Goal: Task Accomplishment & Management: Complete application form

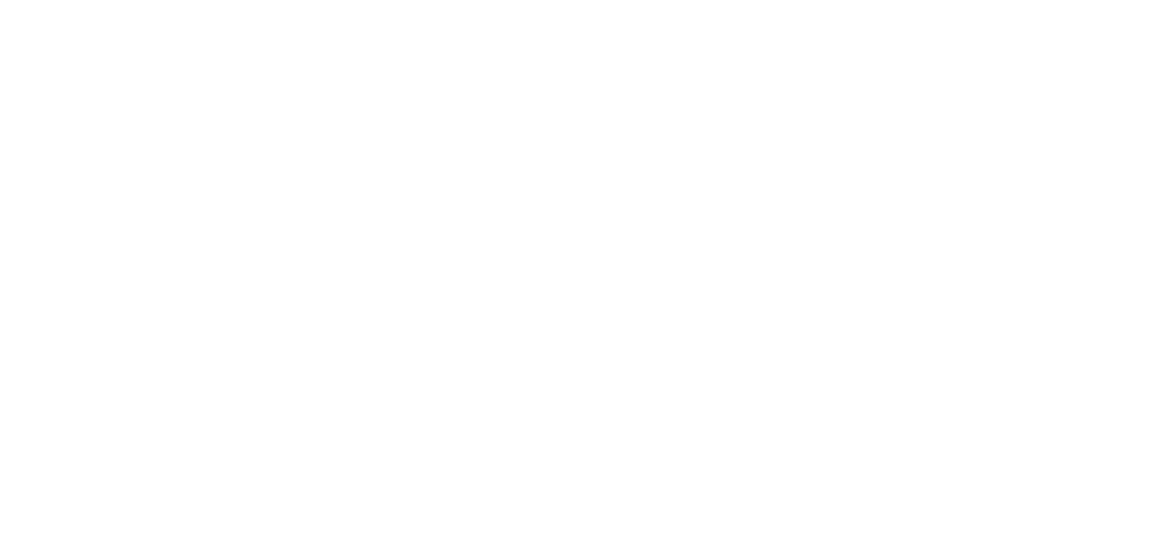
click at [0, 0] on html at bounding box center [0, 0] width 0 height 0
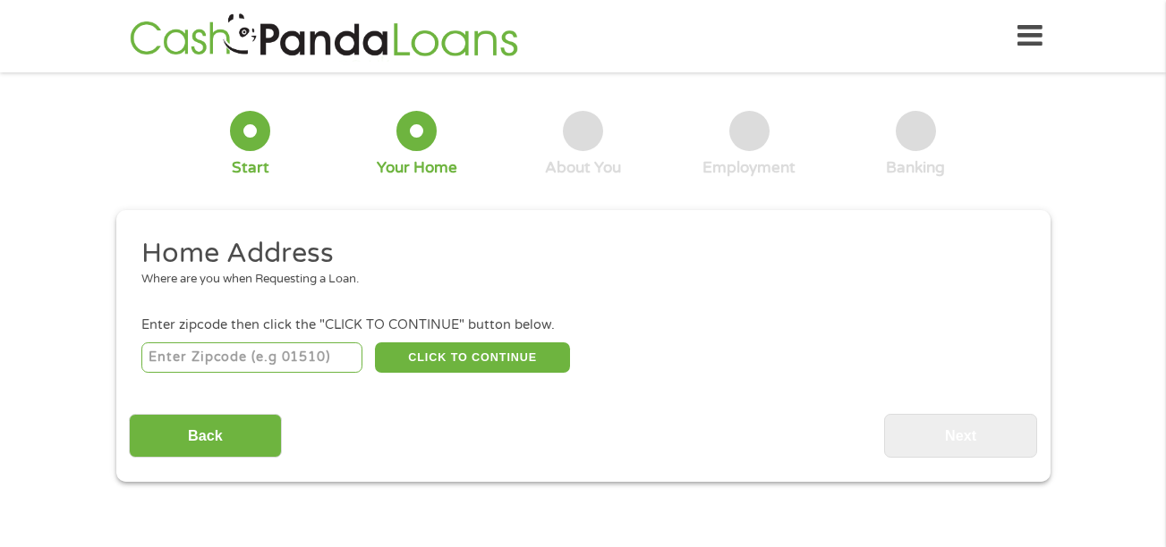
click at [166, 362] on input "number" at bounding box center [251, 358] width 221 height 30
type input "20723"
click at [475, 371] on button "CLICK TO CONTINUE" at bounding box center [472, 358] width 195 height 30
type input "20723"
type input "Laurel"
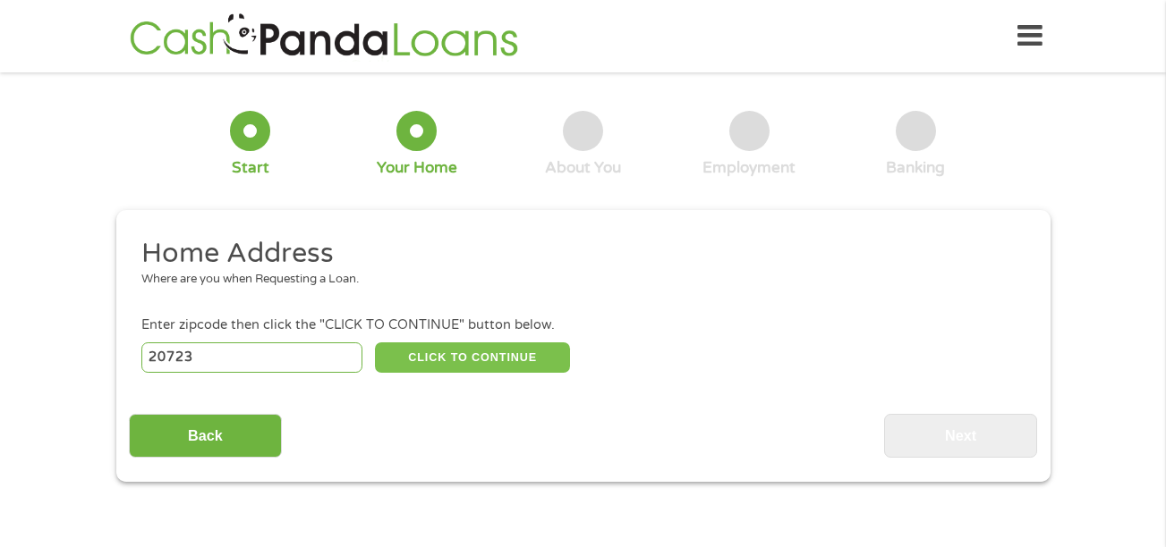
select select "[US_STATE]"
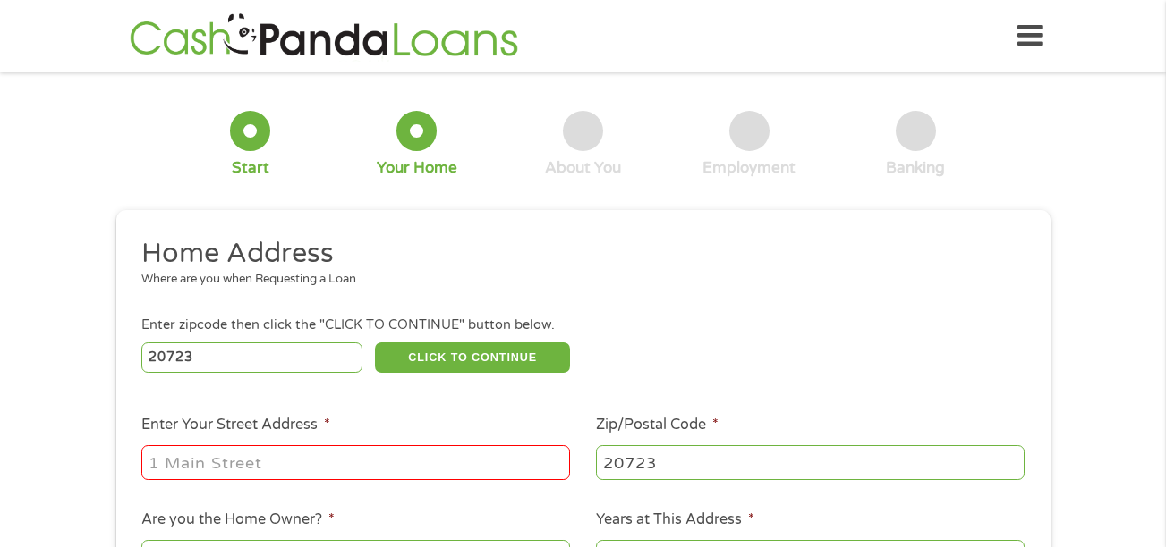
click at [338, 456] on input "Enter Your Street Address *" at bounding box center [355, 462] width 428 height 34
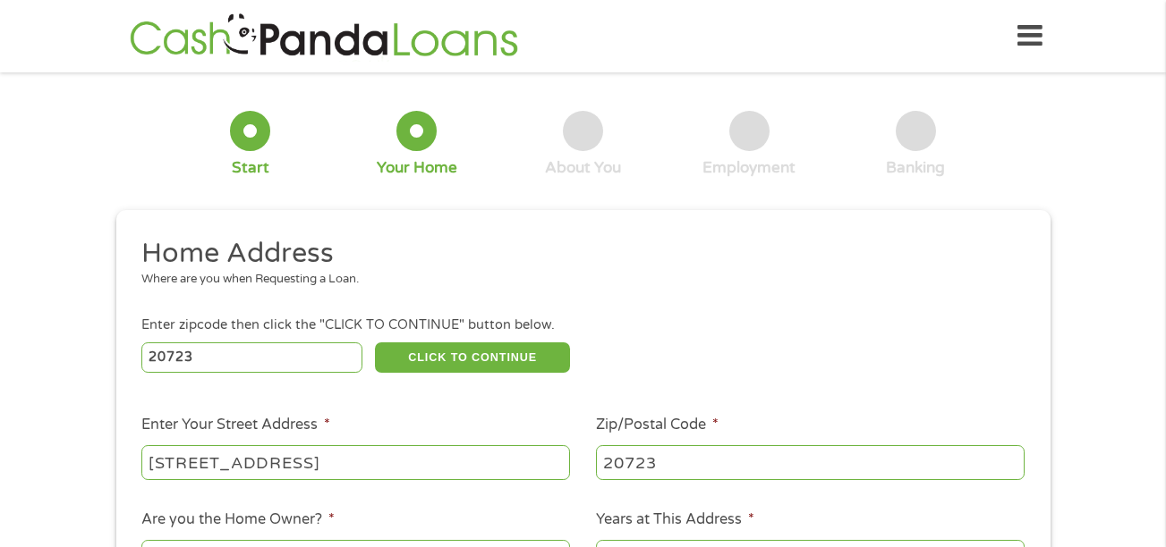
type input "[STREET_ADDRESS]"
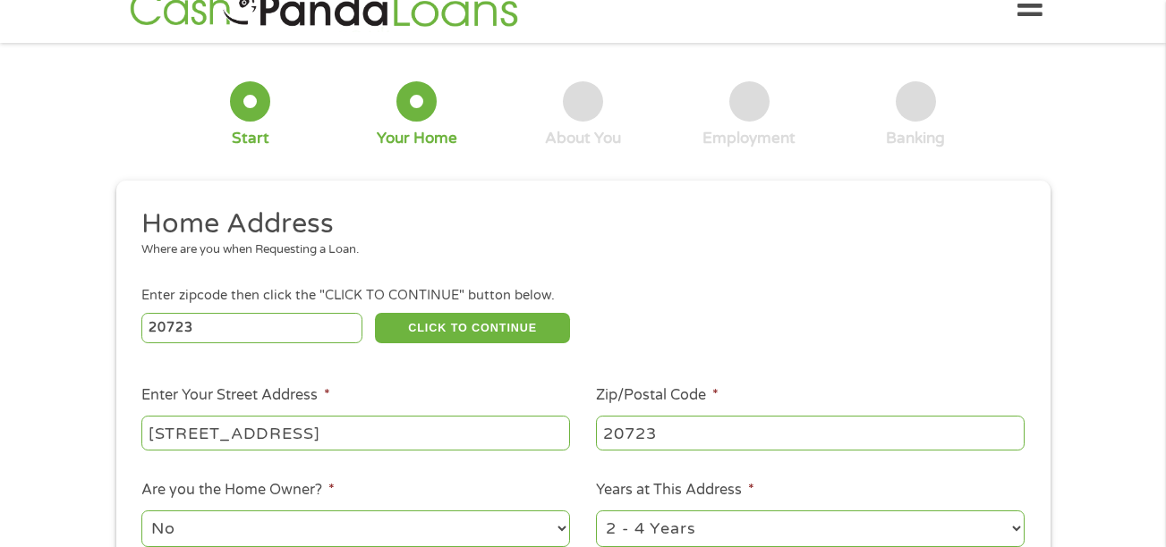
click at [525, 537] on select "No Yes" at bounding box center [355, 529] width 428 height 37
select select "yes"
click at [141, 511] on select "No Yes" at bounding box center [355, 529] width 428 height 37
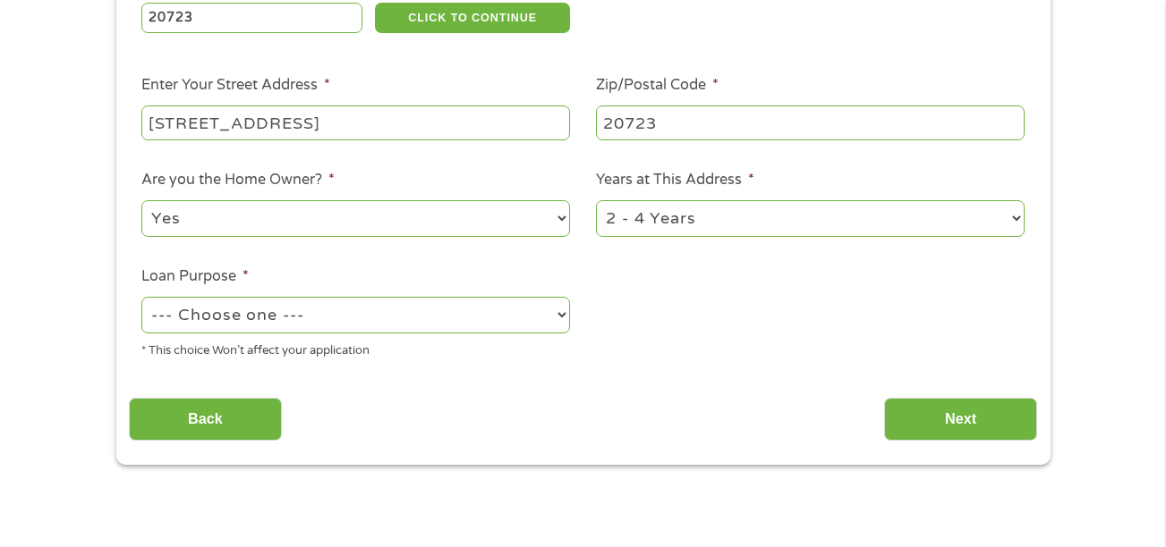
scroll to position [435, 0]
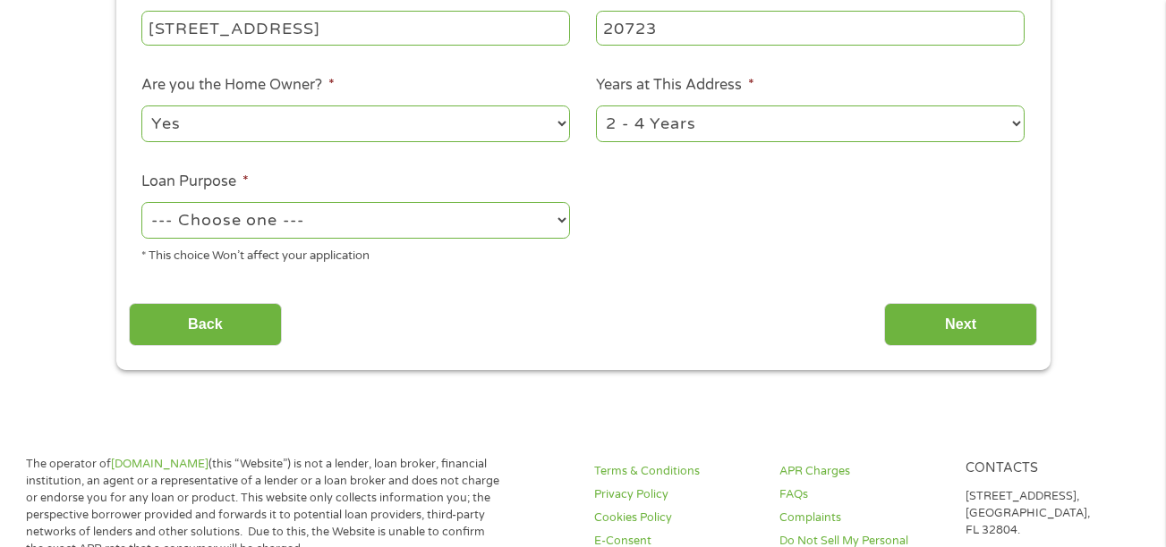
click at [952, 128] on select "1 Year or less 1 - 2 Years 2 - 4 Years Over 4 Years" at bounding box center [810, 124] width 428 height 37
select select "60months"
click at [596, 106] on select "1 Year or less 1 - 2 Years 2 - 4 Years Over 4 Years" at bounding box center [810, 124] width 428 height 37
click at [308, 215] on select "--- Choose one --- Pay Bills Debt Consolidation Home Improvement Major Purchase…" at bounding box center [355, 220] width 428 height 37
select select "paybills"
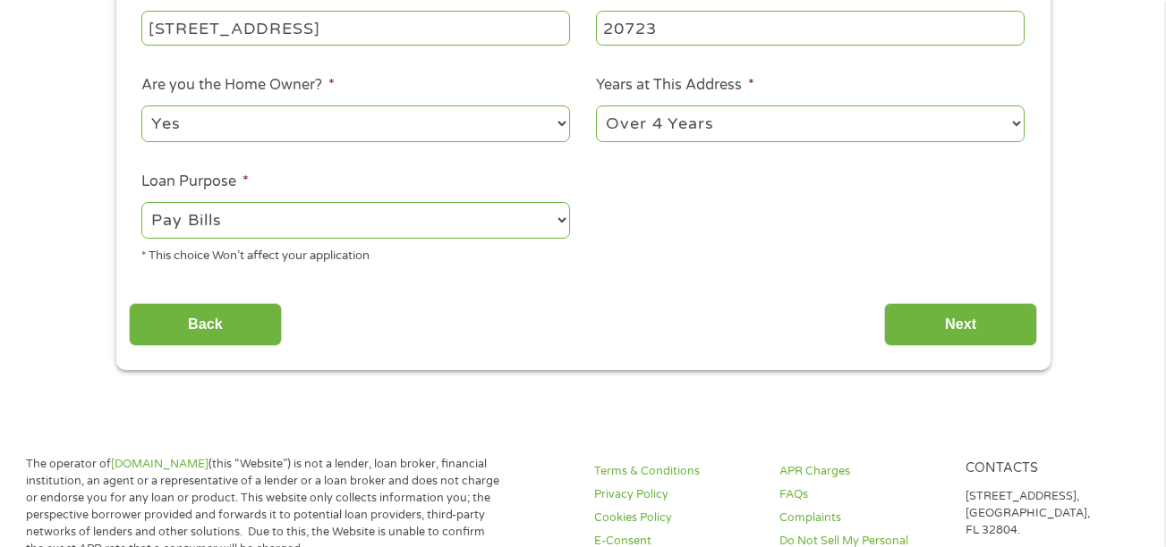
click at [141, 202] on select "--- Choose one --- Pay Bills Debt Consolidation Home Improvement Major Purchase…" at bounding box center [355, 220] width 428 height 37
click at [974, 333] on input "Next" at bounding box center [960, 325] width 153 height 44
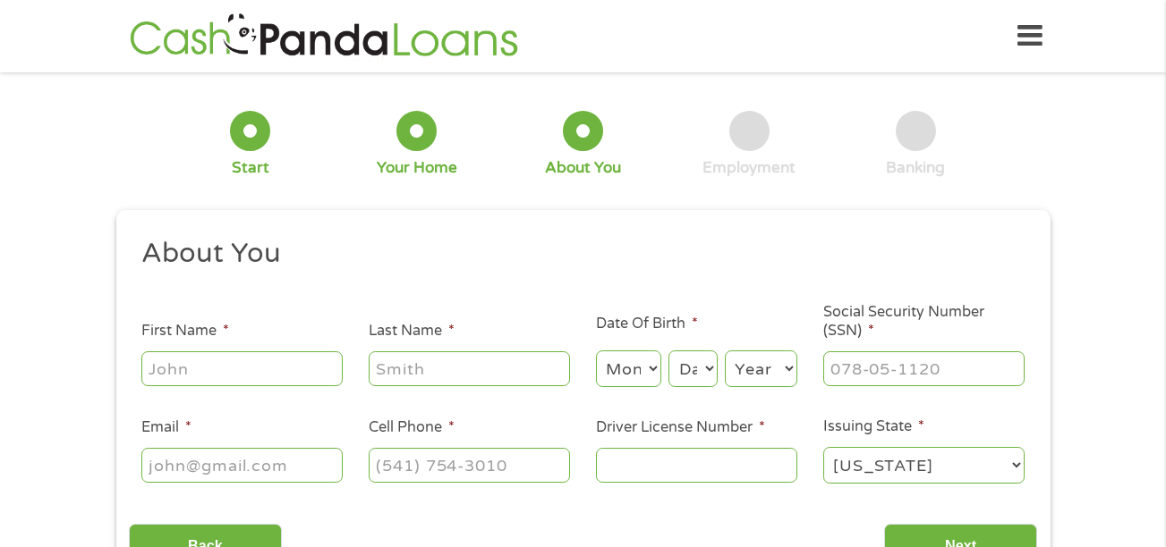
scroll to position [7, 7]
click at [140, 391] on ul "About You This field is hidden when viewing the form Title * --- Choose one ---…" at bounding box center [583, 368] width 908 height 264
click at [174, 381] on input "First Name *" at bounding box center [241, 369] width 201 height 34
type input "[PERSON_NAME]"
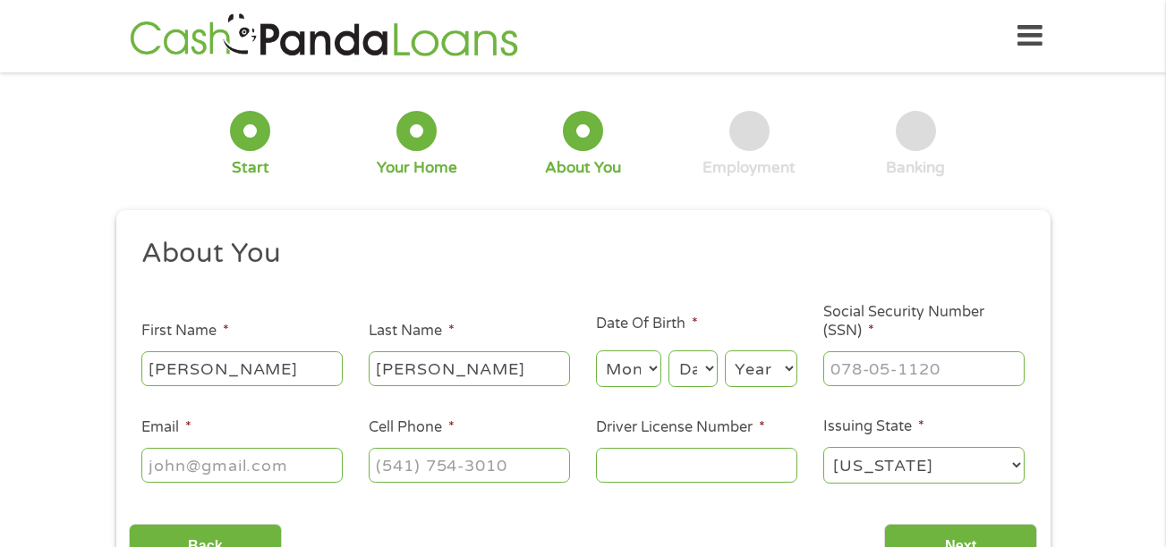
click at [609, 378] on select "Month 1 2 3 4 5 6 7 8 9 10 11 12" at bounding box center [628, 369] width 65 height 37
select select "4"
click at [596, 351] on select "Month 1 2 3 4 5 6 7 8 9 10 11 12" at bounding box center [628, 369] width 65 height 37
click at [705, 381] on select "Day 1 2 3 4 5 6 7 8 9 10 11 12 13 14 15 16 17 18 19 20 21 22 23 24 25 26 27 28 …" at bounding box center [692, 369] width 48 height 37
select select "17"
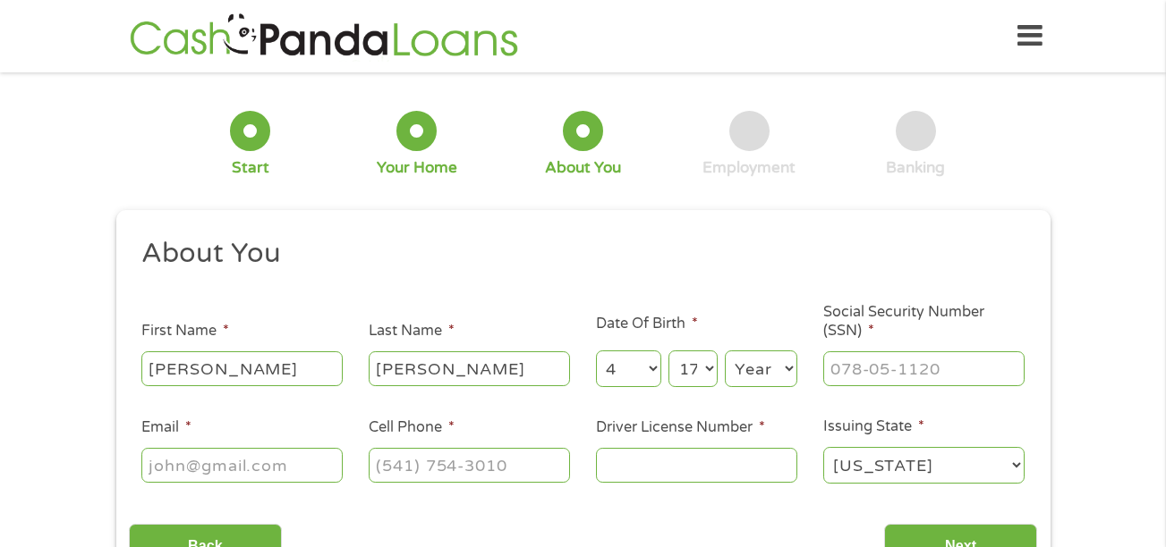
click at [668, 351] on select "Day 1 2 3 4 5 6 7 8 9 10 11 12 13 14 15 16 17 18 19 20 21 22 23 24 25 26 27 28 …" at bounding box center [692, 369] width 48 height 37
click at [758, 370] on select "Year [DATE] 2006 2005 2004 2003 2002 2001 2000 1999 1998 1997 1996 1995 1994 19…" at bounding box center [761, 369] width 72 height 37
select select "1974"
click at [725, 351] on select "Year [DATE] 2006 2005 2004 2003 2002 2001 2000 1999 1998 1997 1996 1995 1994 19…" at bounding box center [761, 369] width 72 height 37
click at [849, 376] on input "___-__-____" at bounding box center [923, 369] width 201 height 34
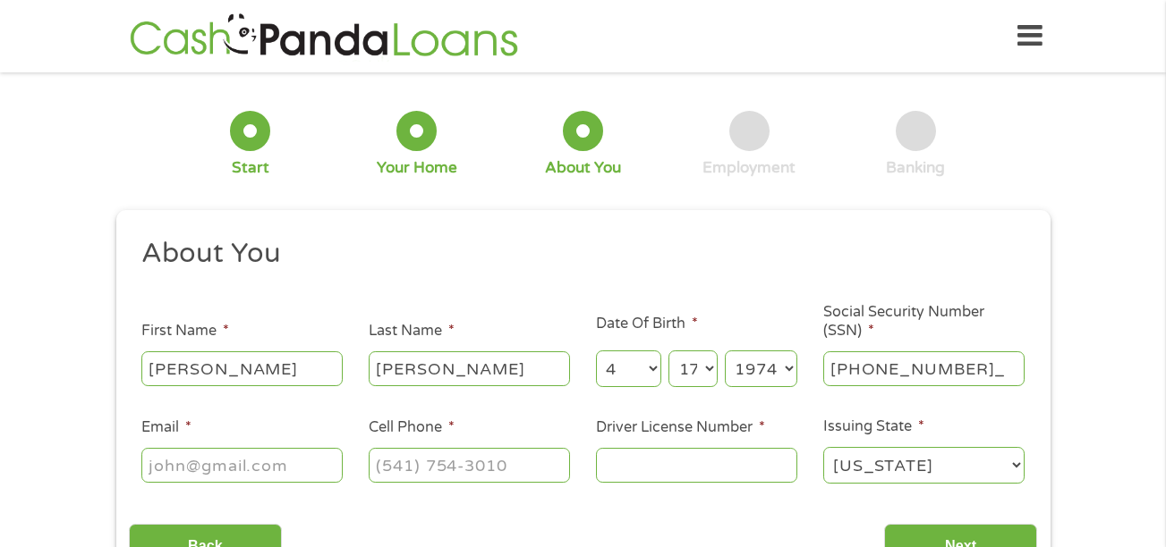
type input "426-57-8218"
click at [196, 475] on input "Email *" at bounding box center [241, 465] width 201 height 34
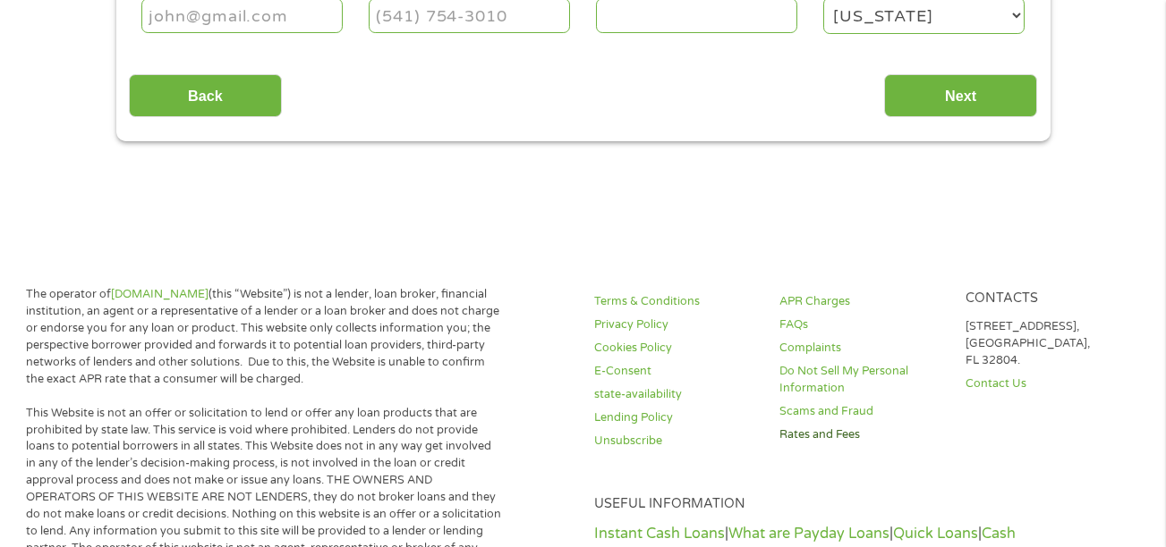
scroll to position [465, 0]
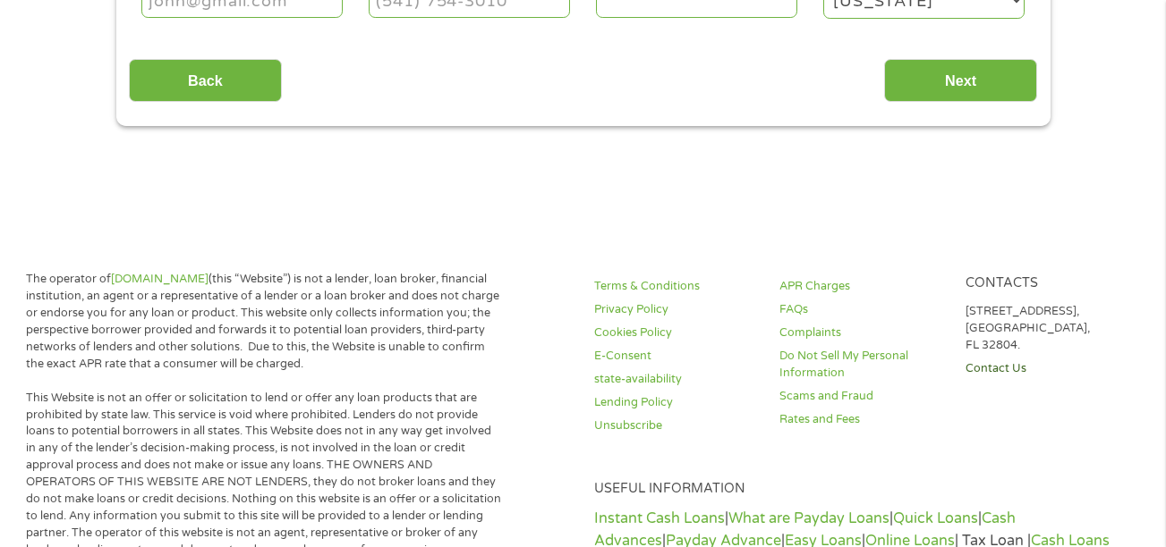
click at [973, 364] on link "Contact Us" at bounding box center [1047, 368] width 164 height 17
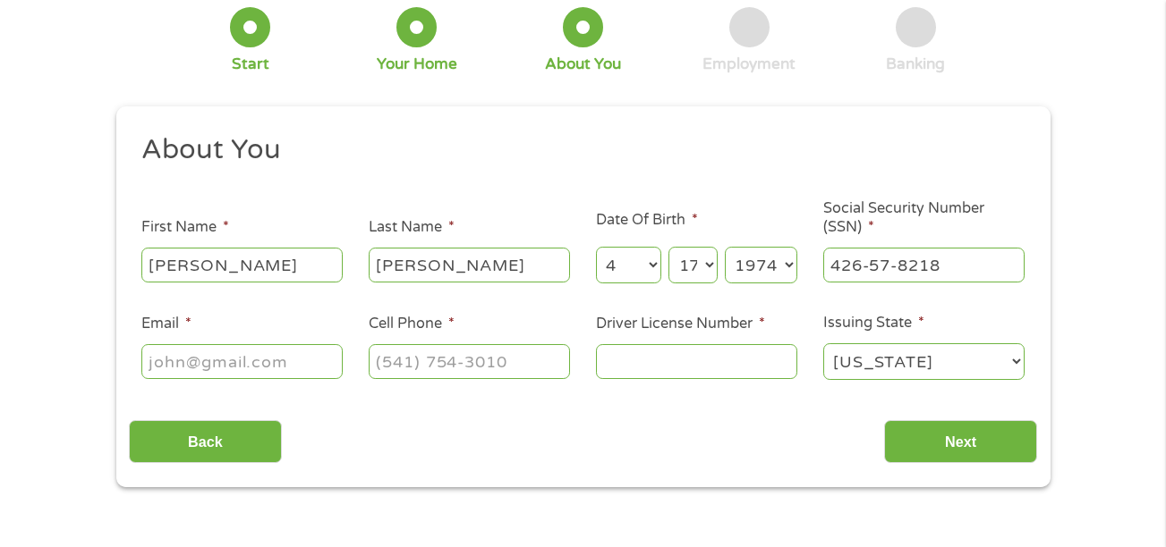
scroll to position [0, 0]
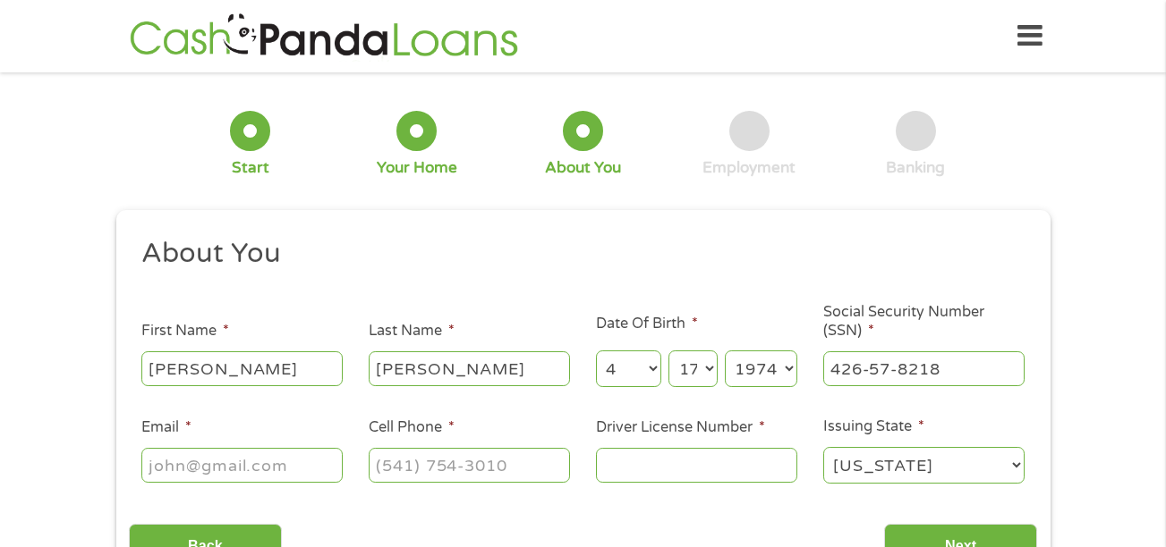
click at [1027, 36] on icon at bounding box center [1029, 36] width 25 height 44
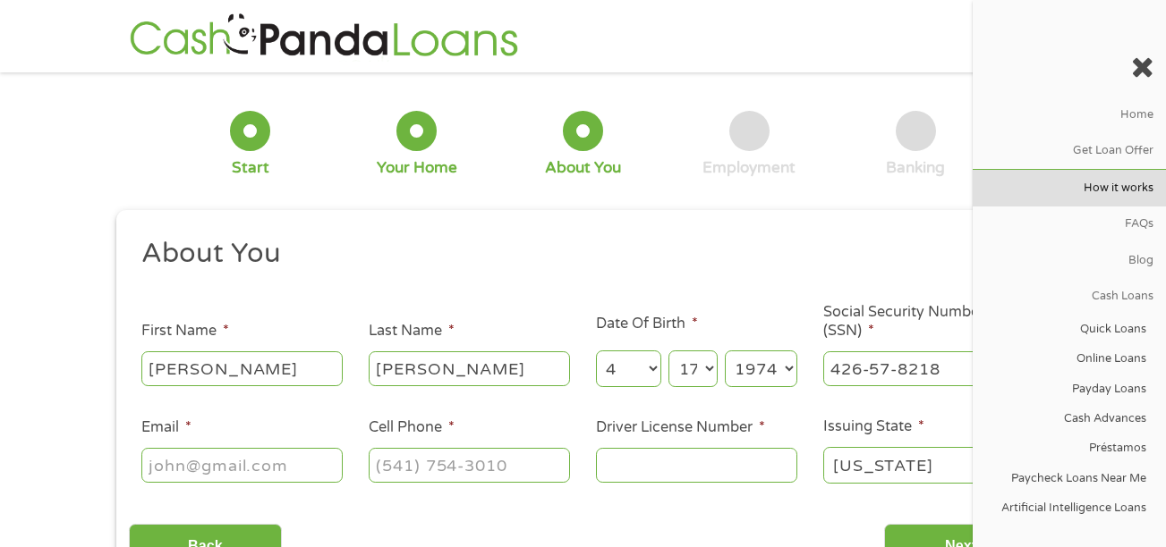
click at [1089, 187] on link "How it works" at bounding box center [1068, 188] width 193 height 36
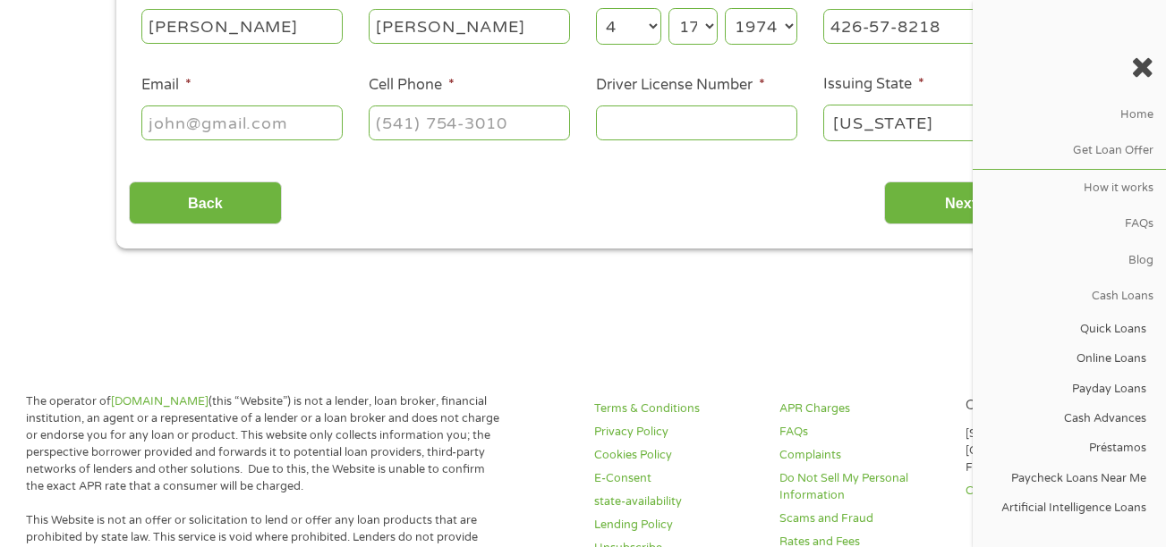
scroll to position [242, 0]
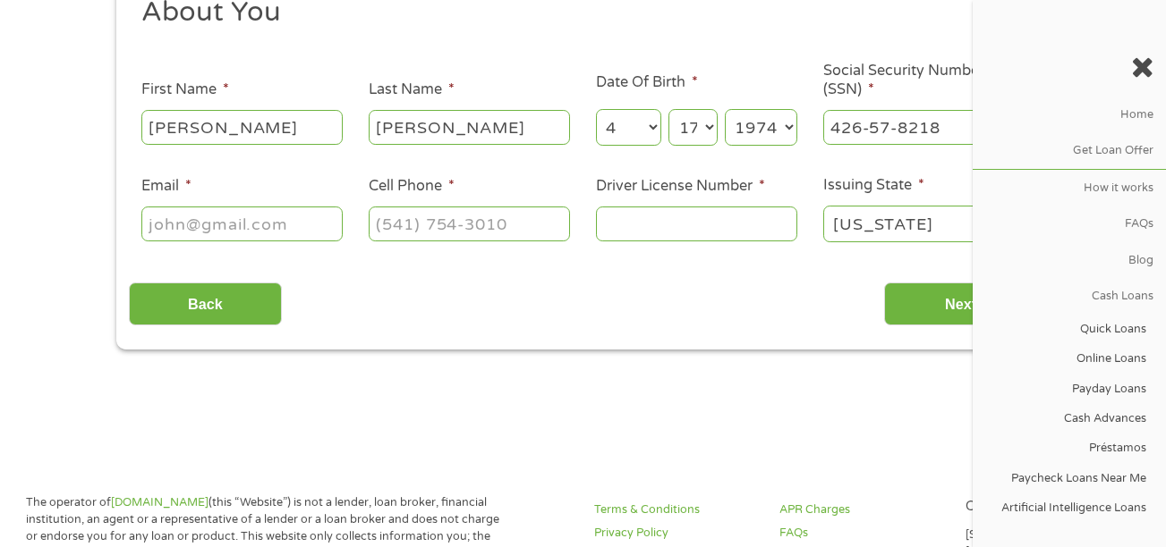
click at [301, 227] on input "Email *" at bounding box center [241, 224] width 201 height 34
click at [1144, 68] on icon at bounding box center [1142, 67] width 22 height 29
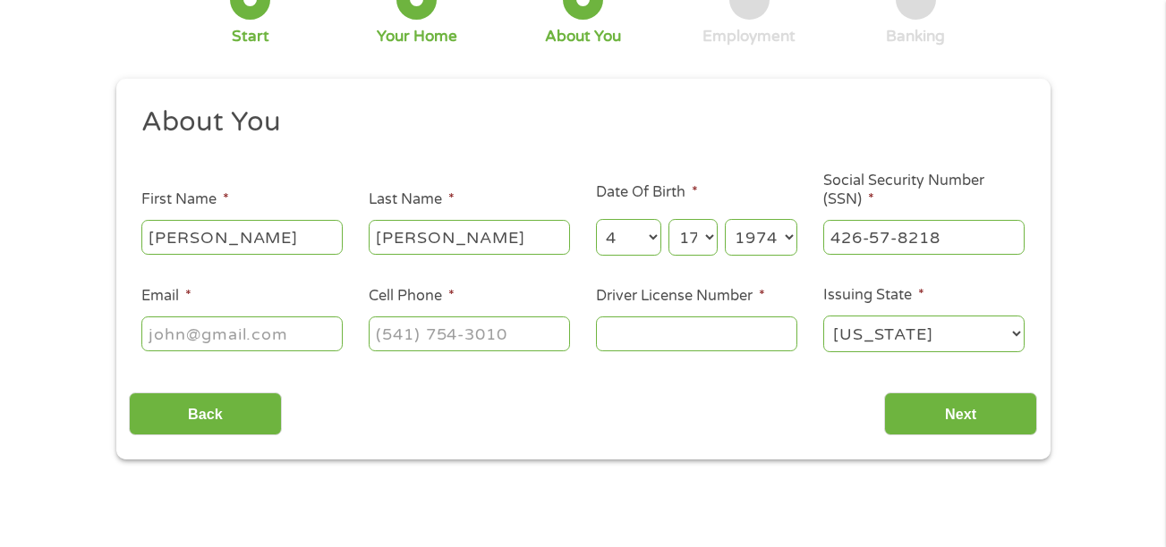
scroll to position [143, 0]
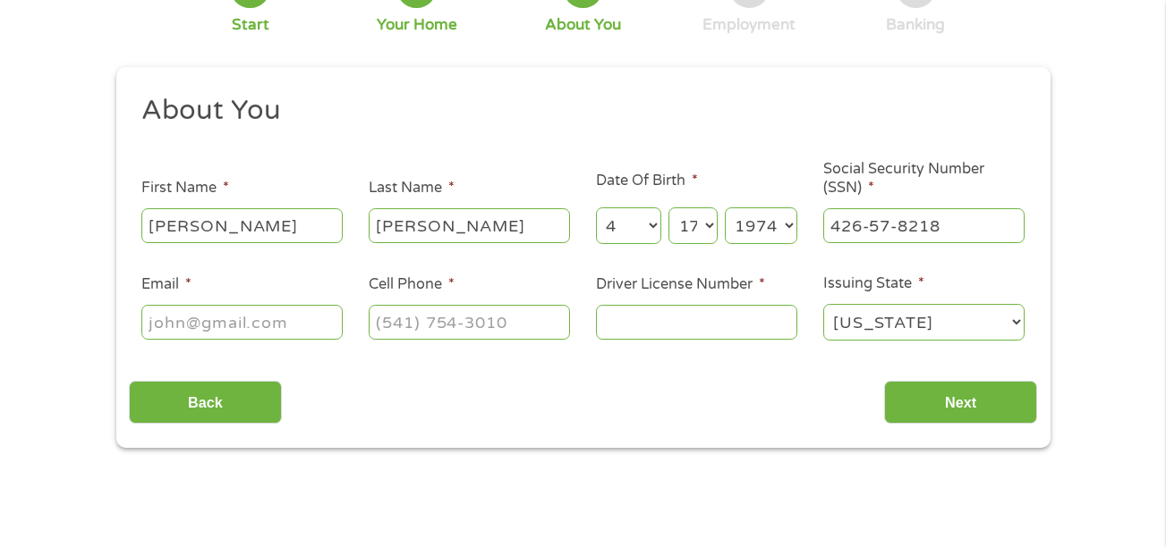
click at [182, 310] on input "Email *" at bounding box center [241, 322] width 201 height 34
type input "[EMAIL_ADDRESS][DOMAIN_NAME]"
type input "[PHONE_NUMBER]"
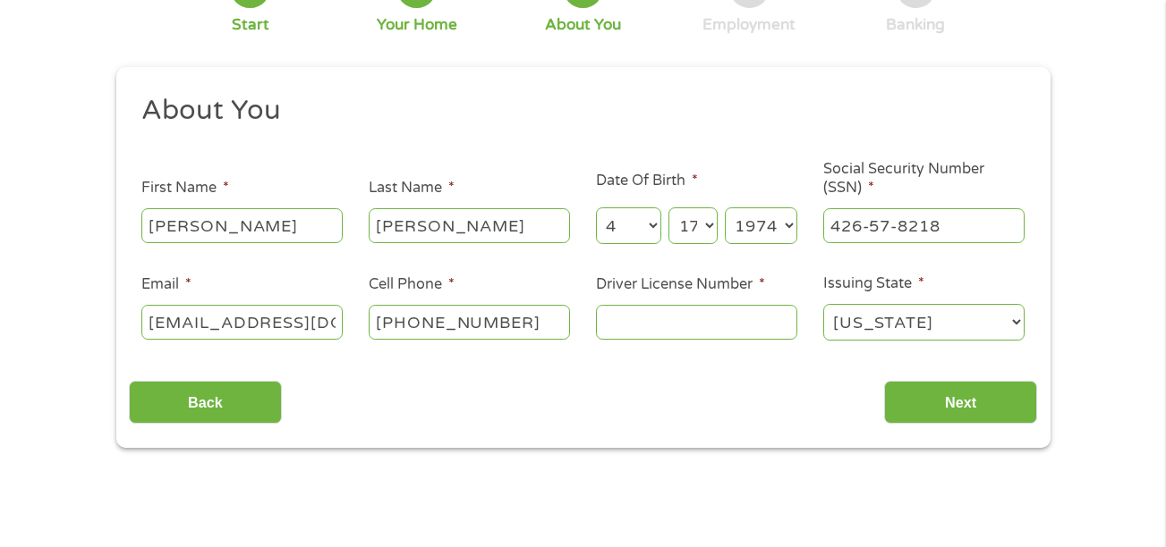
click at [194, 513] on main "1 Start 2 Your Home 3 About You 4 Employment 5 Banking 6 This field is hidden w…" at bounding box center [583, 244] width 1166 height 604
